Goal: Navigation & Orientation: Find specific page/section

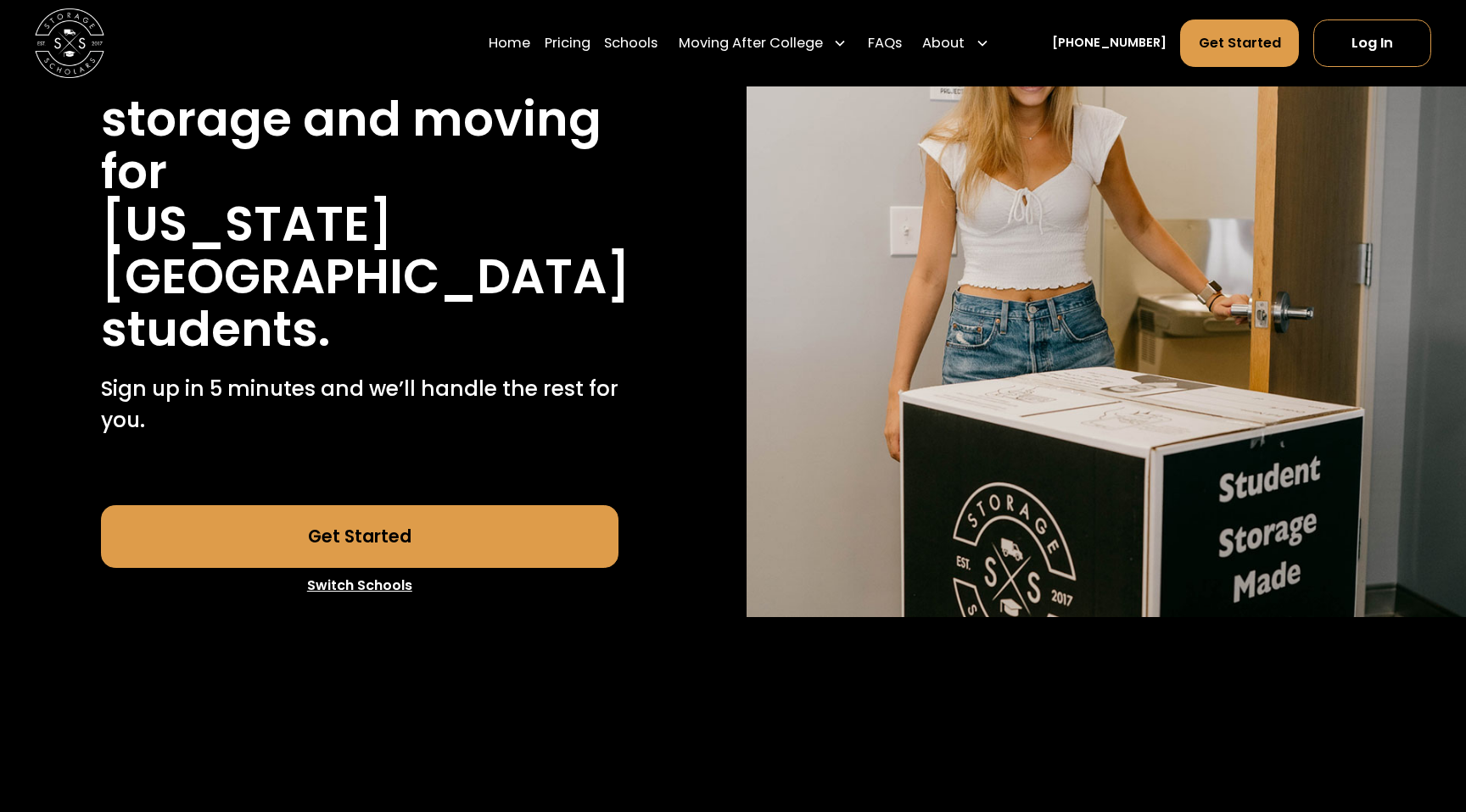
scroll to position [253, 0]
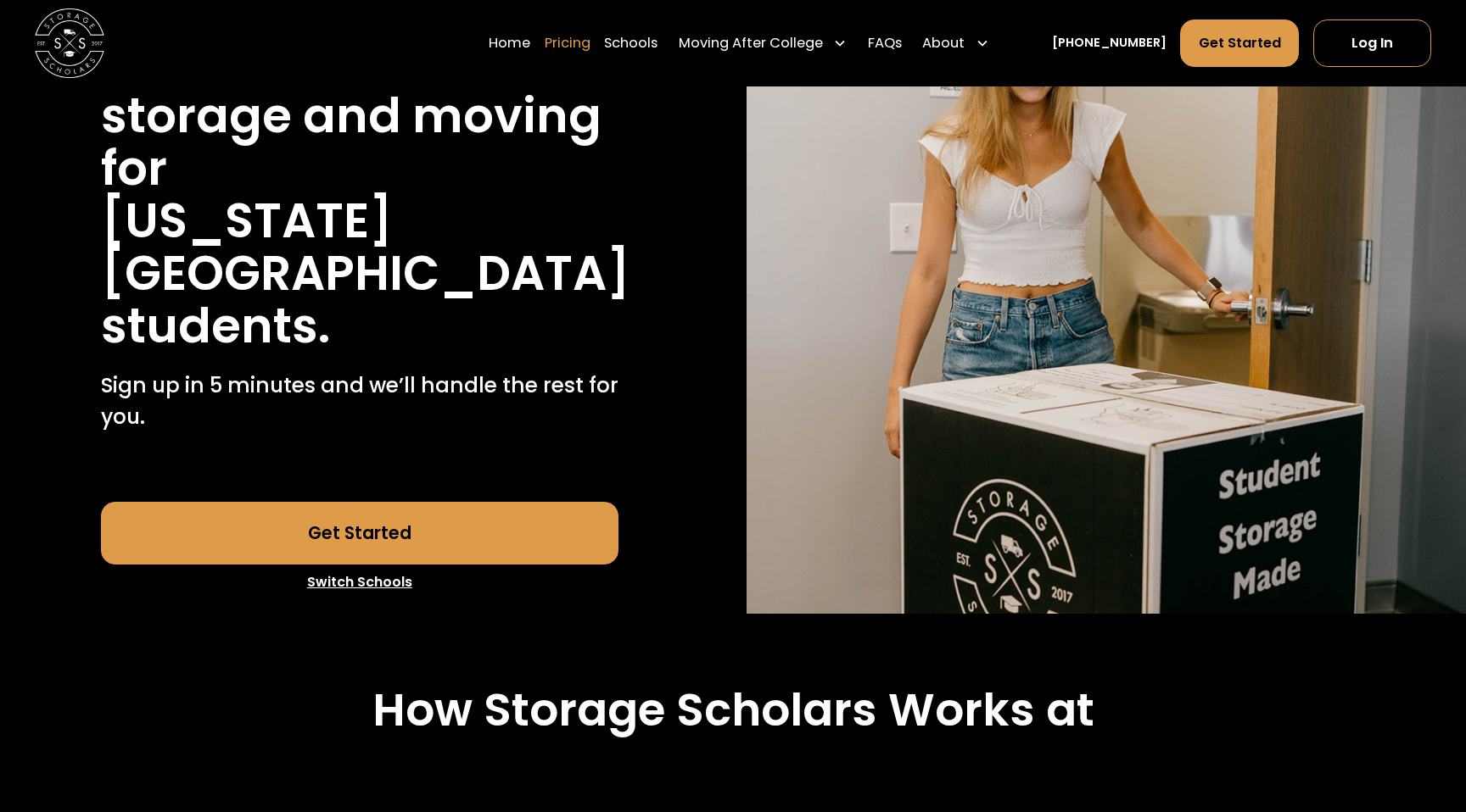
click at [590, 41] on link "Pricing" at bounding box center [567, 43] width 46 height 48
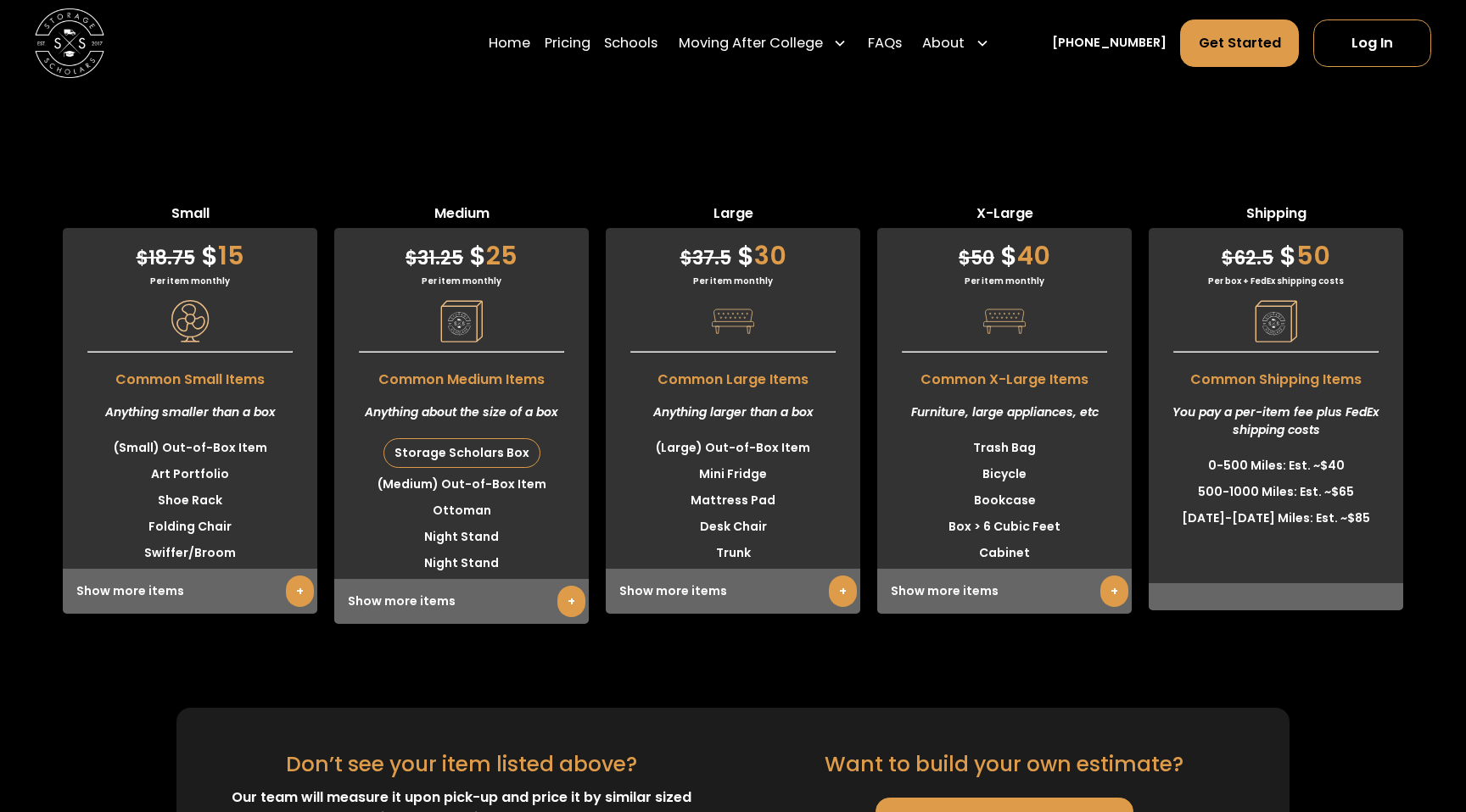
scroll to position [4392, 0]
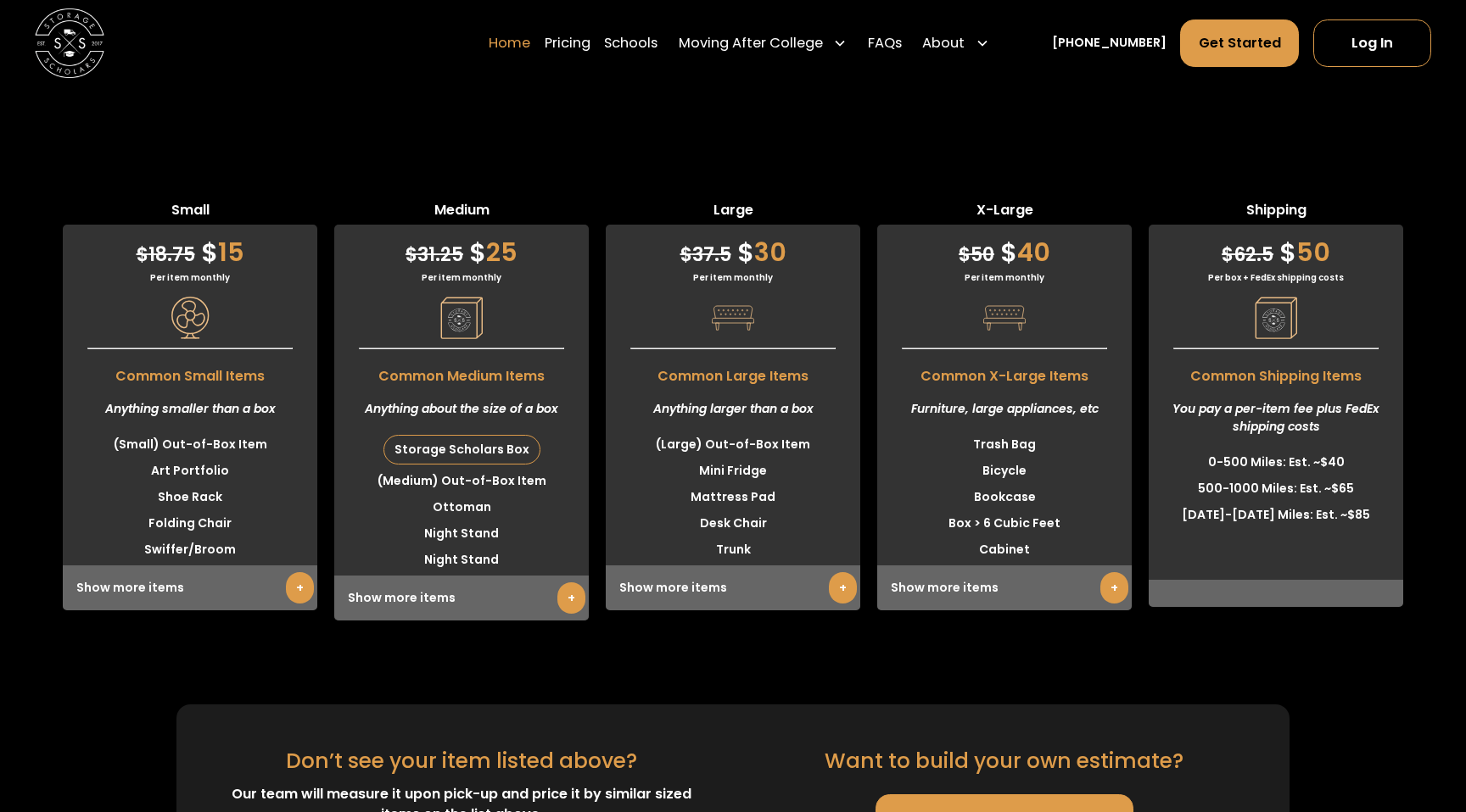
click at [530, 48] on link "Home" at bounding box center [509, 43] width 41 height 48
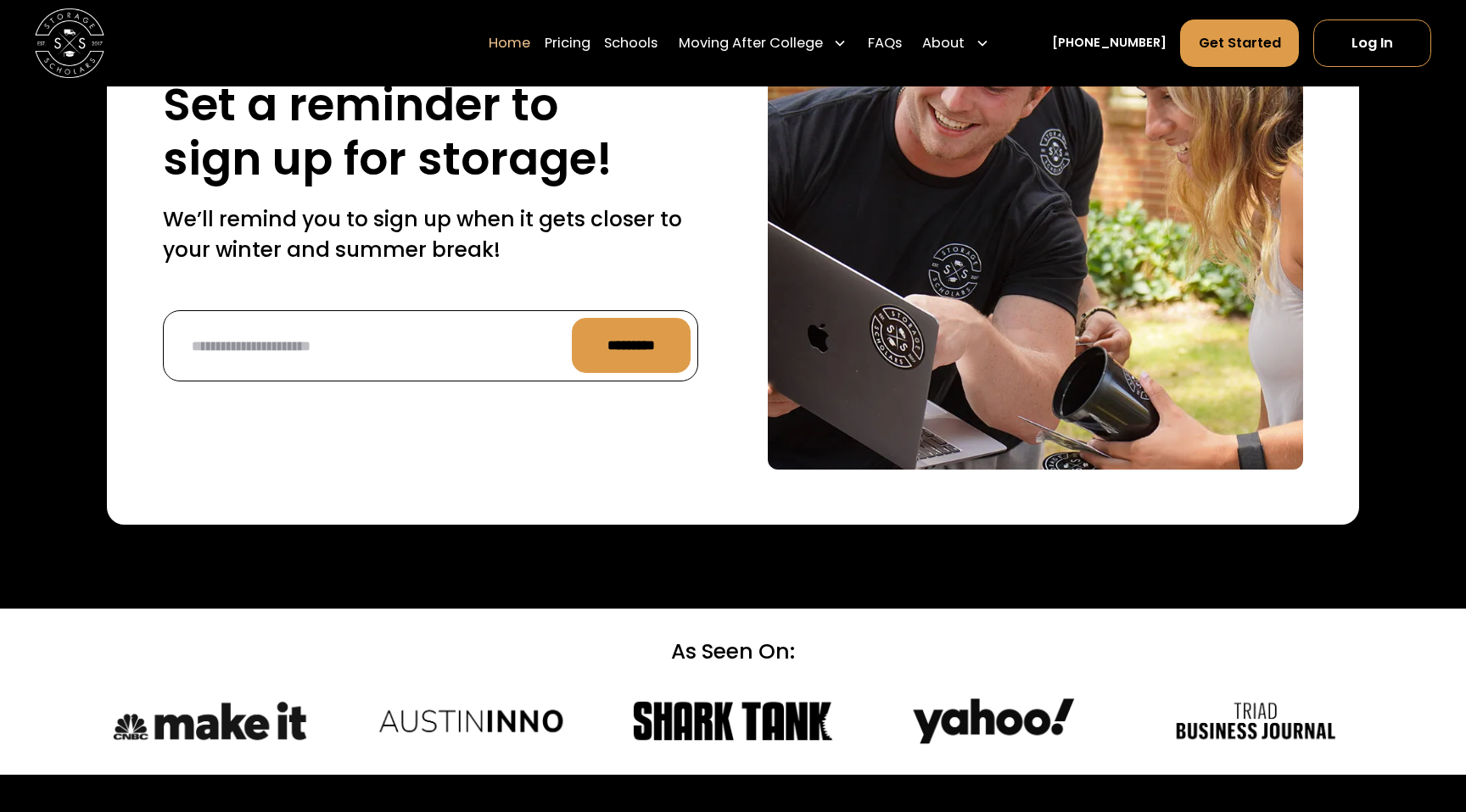
scroll to position [4175, 0]
